Goal: Navigation & Orientation: Find specific page/section

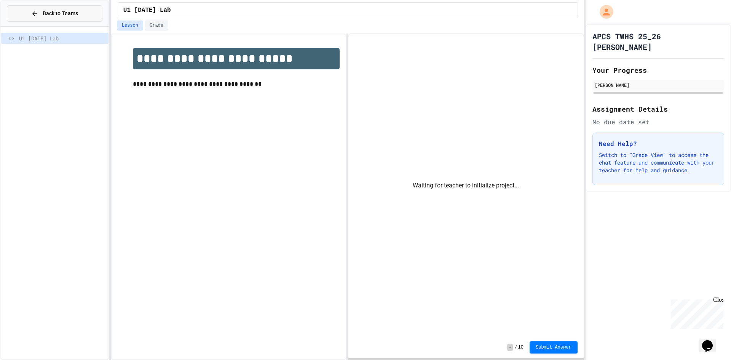
click at [56, 14] on span "Back to Teams" at bounding box center [60, 14] width 35 height 8
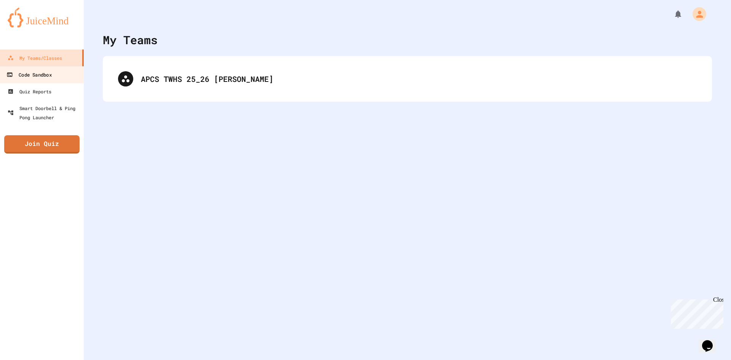
click at [54, 72] on link "Code Sandbox" at bounding box center [42, 74] width 86 height 17
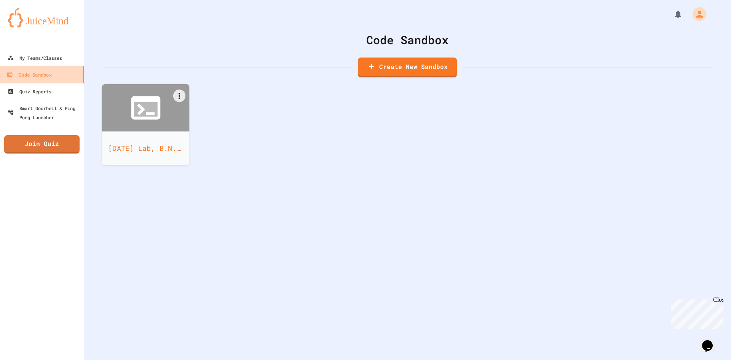
click at [134, 104] on icon at bounding box center [145, 107] width 29 height 23
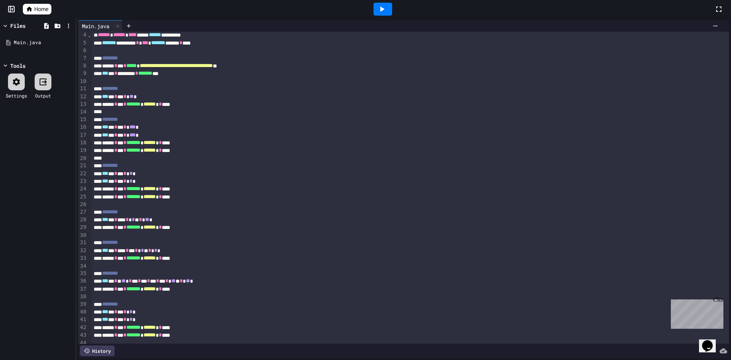
scroll to position [38, 0]
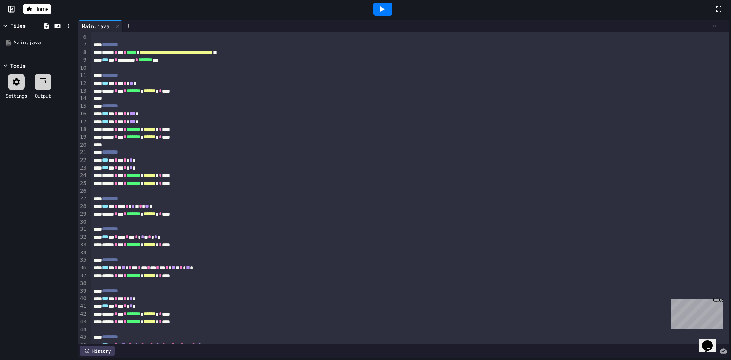
click at [34, 10] on link "Home" at bounding box center [37, 9] width 29 height 11
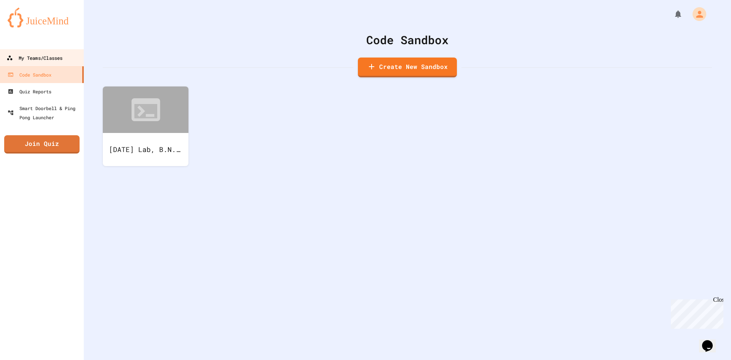
click at [33, 51] on link "My Teams/Classes" at bounding box center [42, 57] width 86 height 17
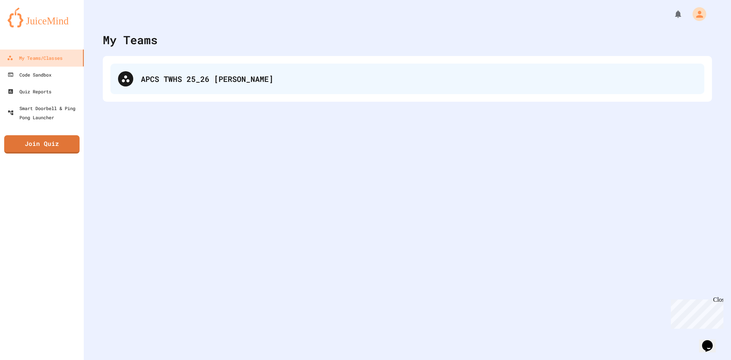
click at [218, 74] on div "APCS TWHS 25_26 [PERSON_NAME]" at bounding box center [419, 78] width 556 height 11
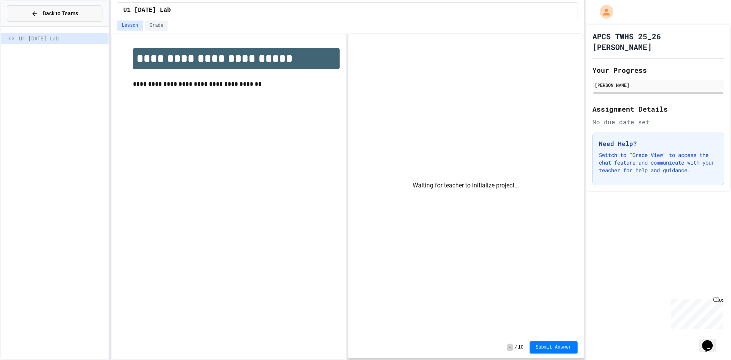
click at [49, 13] on span "Back to Teams" at bounding box center [60, 14] width 35 height 8
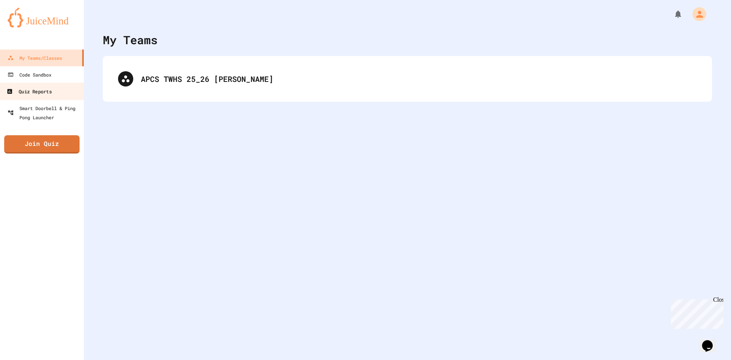
click at [51, 95] on div "Quiz Reports" at bounding box center [28, 92] width 45 height 10
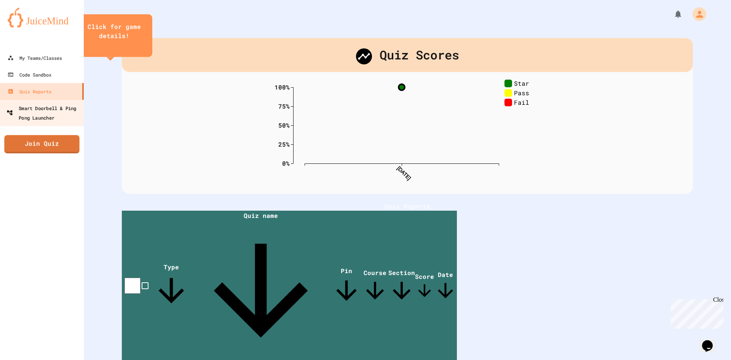
click at [40, 112] on div "Smart Doorbell & Ping Pong Launcher" at bounding box center [43, 112] width 75 height 19
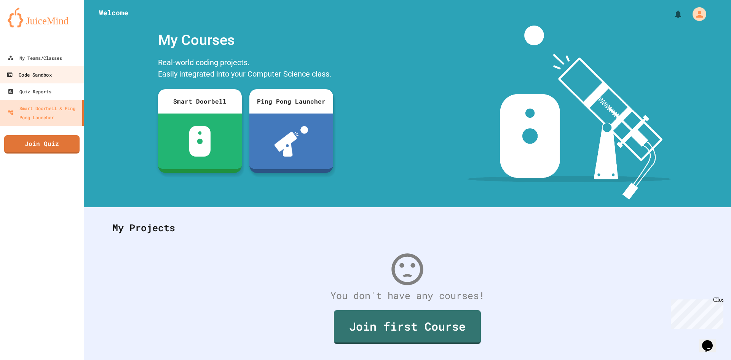
click at [51, 74] on div "Code Sandbox" at bounding box center [28, 75] width 45 height 10
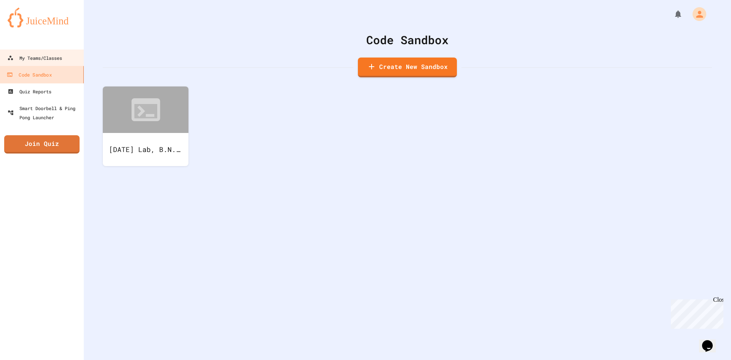
click at [53, 45] on div at bounding box center [42, 41] width 84 height 15
click at [34, 56] on div "My Teams/Classes" at bounding box center [35, 57] width 54 height 9
